Goal: Task Accomplishment & Management: Complete application form

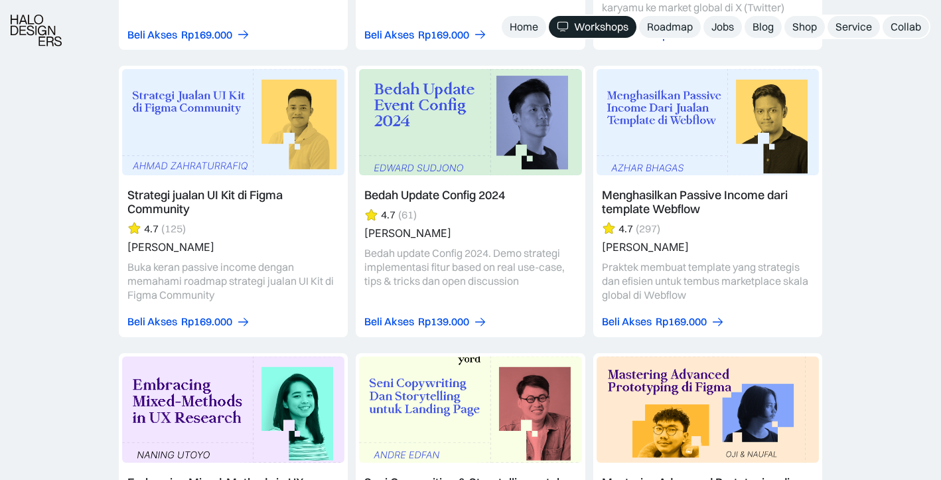
scroll to position [3282, 0]
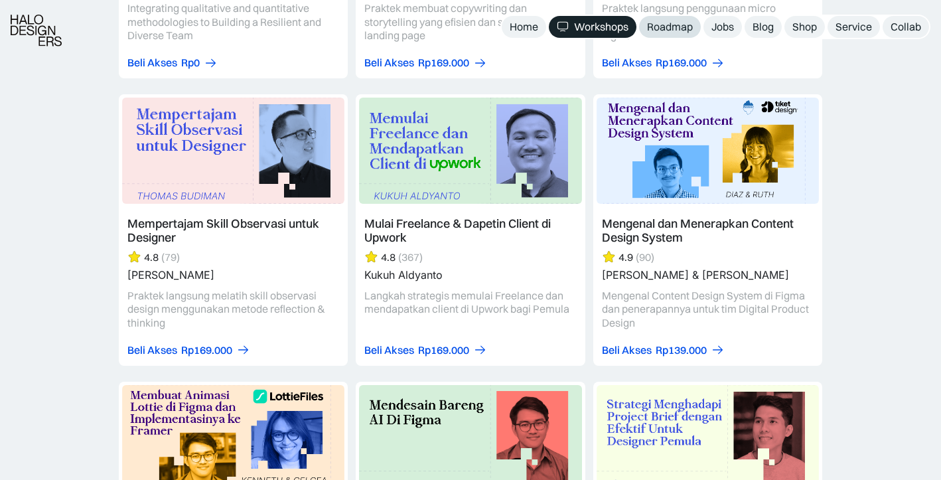
click at [660, 24] on div "Roadmap" at bounding box center [670, 27] width 46 height 14
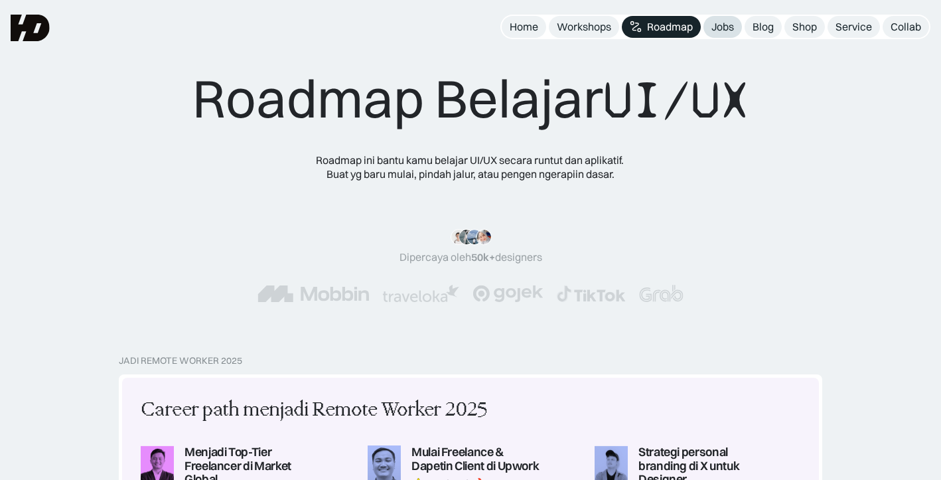
click at [717, 34] on link "Jobs" at bounding box center [722, 27] width 38 height 22
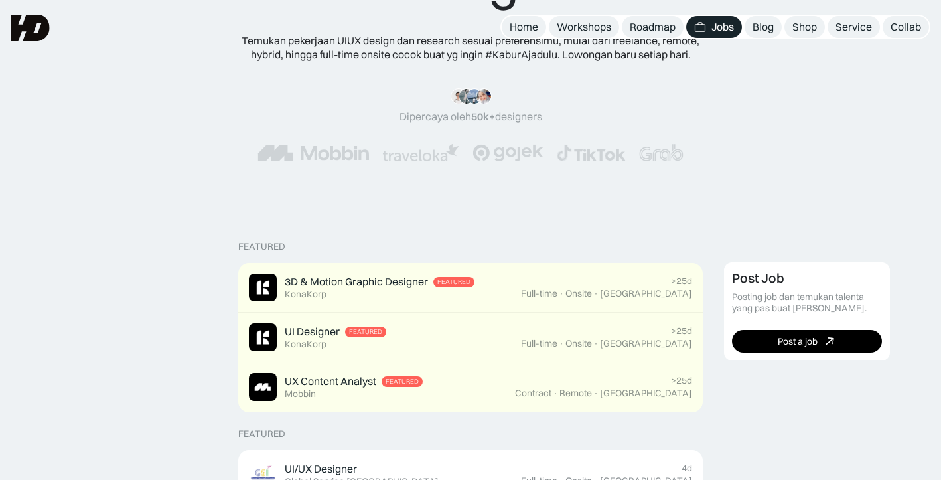
scroll to position [119, 0]
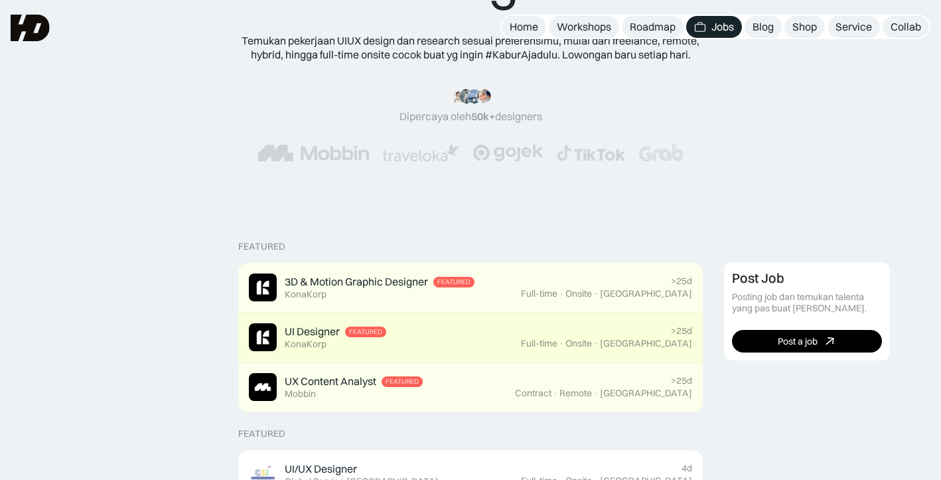
click at [447, 324] on div "UI Designer Featured KonaKorp" at bounding box center [385, 337] width 272 height 28
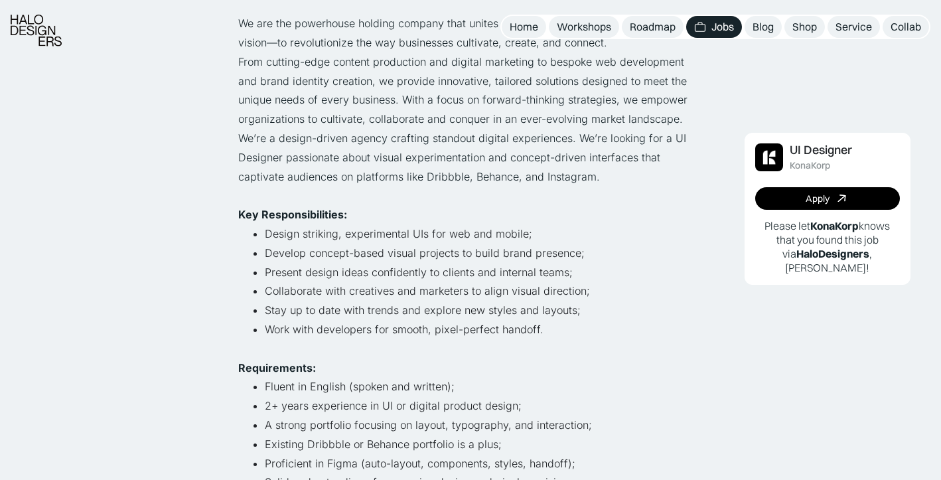
scroll to position [193, 0]
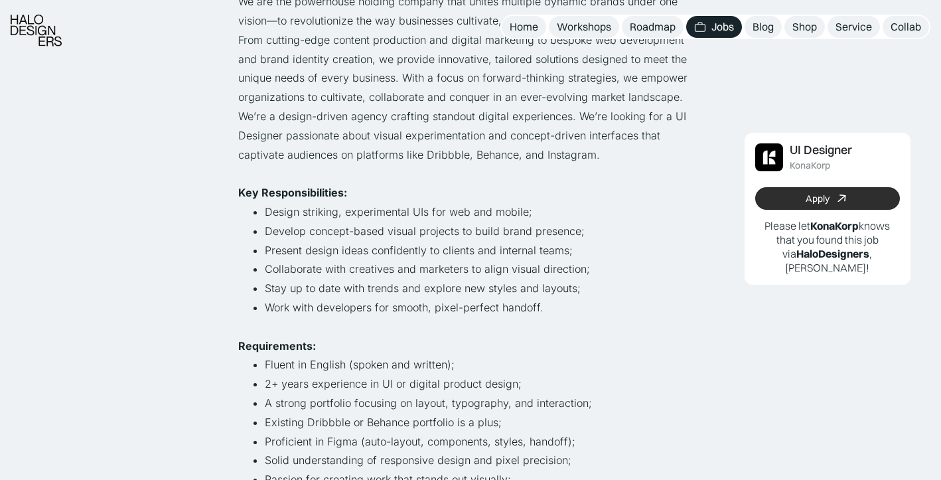
click at [818, 194] on div "Apply" at bounding box center [818, 198] width 24 height 11
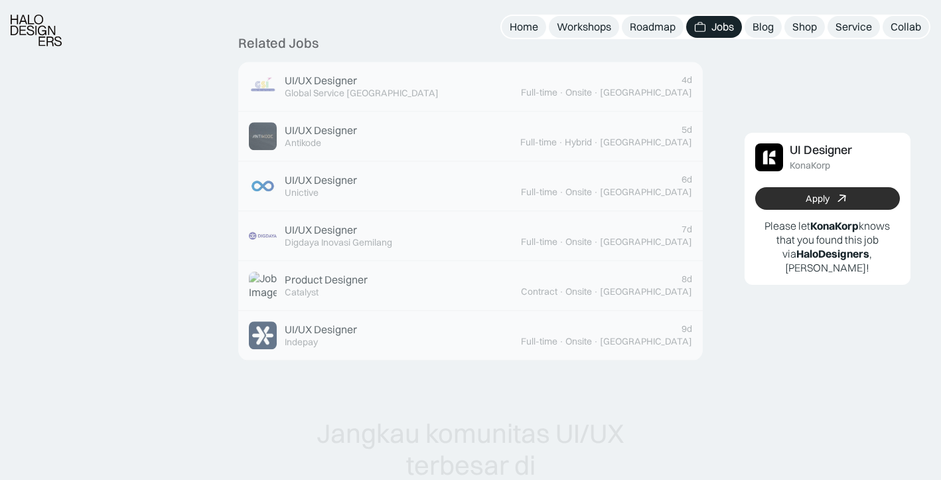
scroll to position [830, 0]
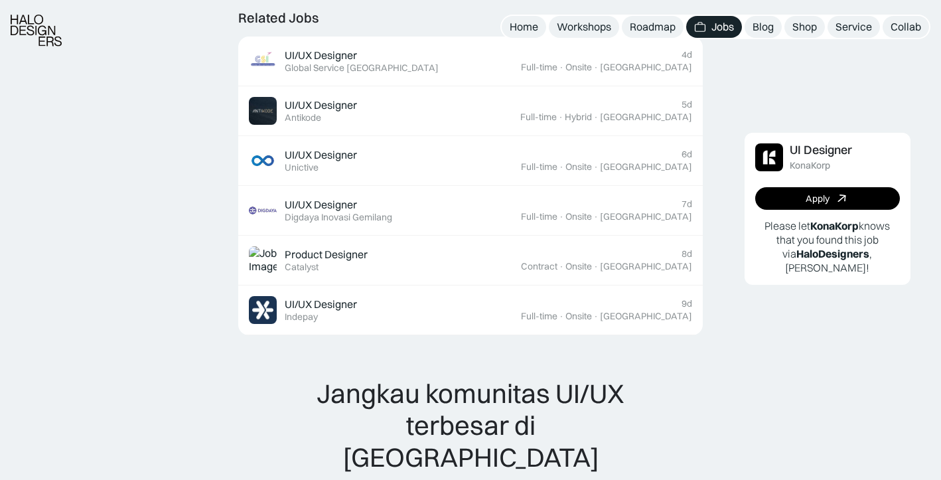
click at [821, 224] on b "KonaKorp" at bounding box center [834, 225] width 48 height 13
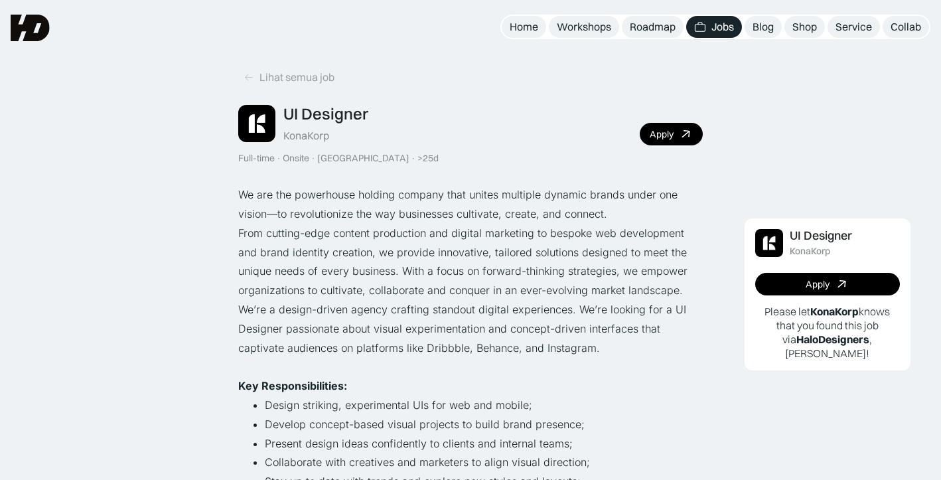
scroll to position [0, 0]
